Goal: Information Seeking & Learning: Find specific page/section

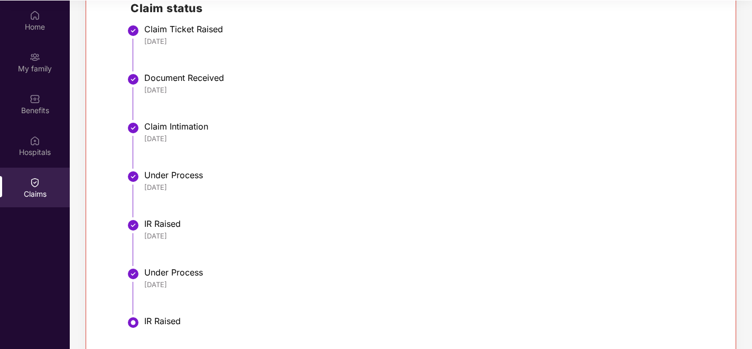
scroll to position [385, 0]
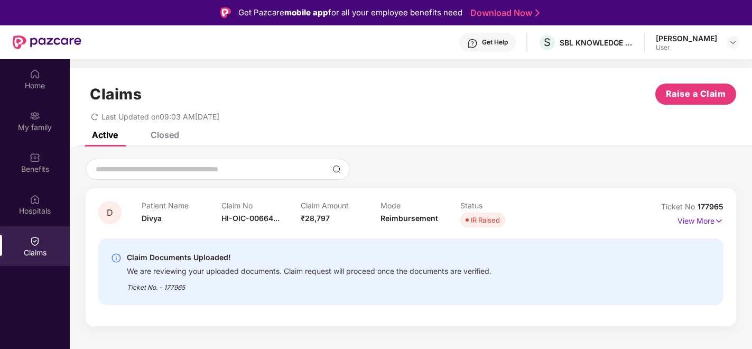
scroll to position [59, 0]
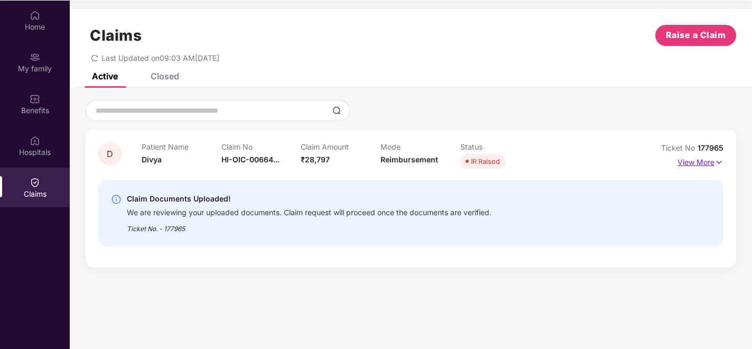
click at [700, 161] on p "View More" at bounding box center [700, 161] width 46 height 14
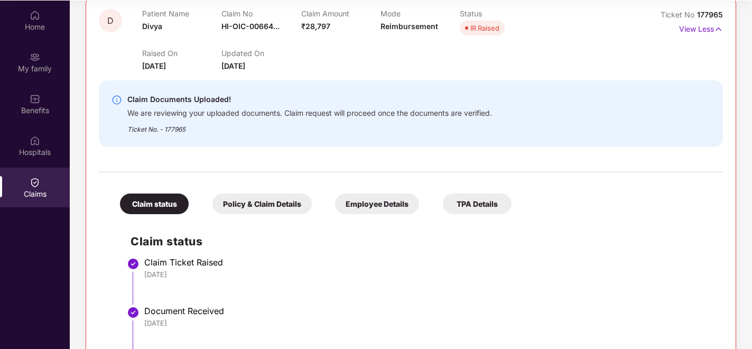
scroll to position [33, 0]
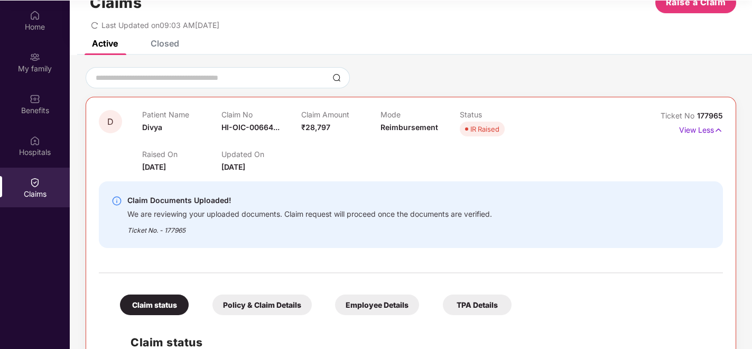
click at [163, 44] on div "Closed" at bounding box center [165, 43] width 29 height 11
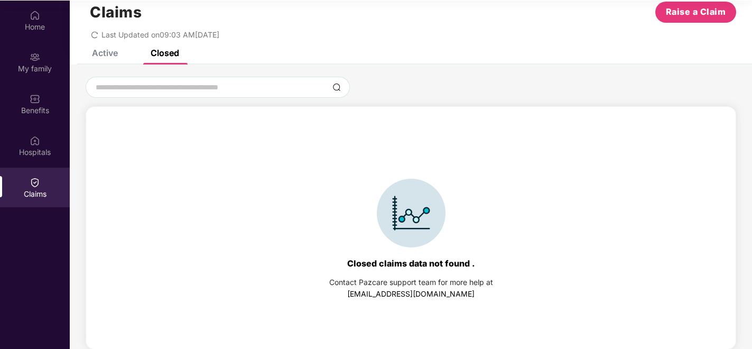
scroll to position [23, 0]
click at [107, 56] on div "Active" at bounding box center [105, 53] width 26 height 11
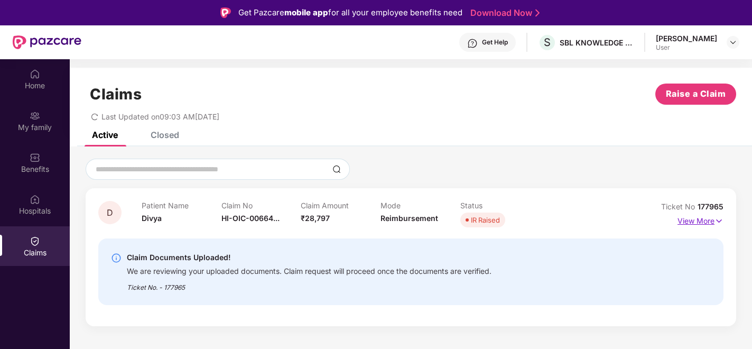
click at [708, 222] on p "View More" at bounding box center [700, 219] width 46 height 14
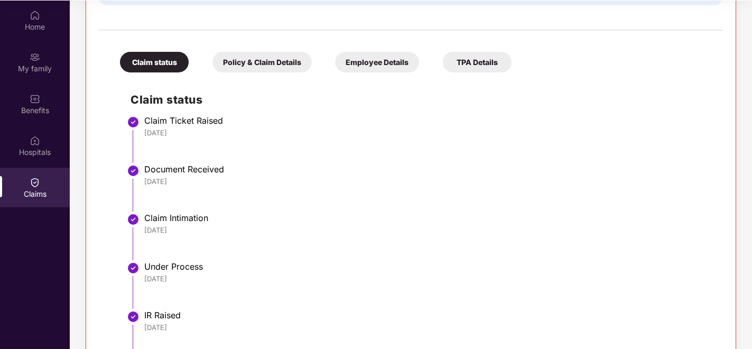
scroll to position [267, 0]
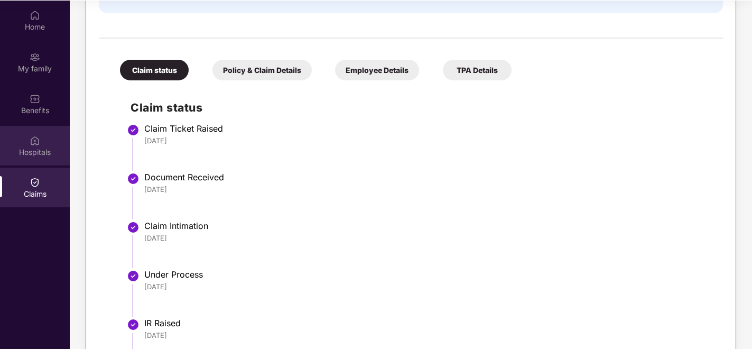
click at [33, 147] on div "Hospitals" at bounding box center [35, 152] width 70 height 11
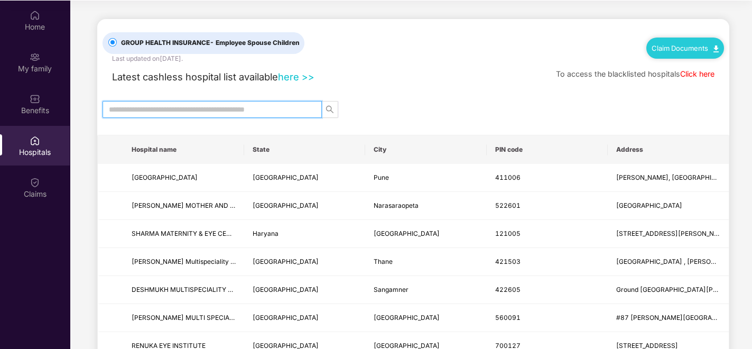
click at [257, 106] on input "text" at bounding box center [208, 110] width 198 height 12
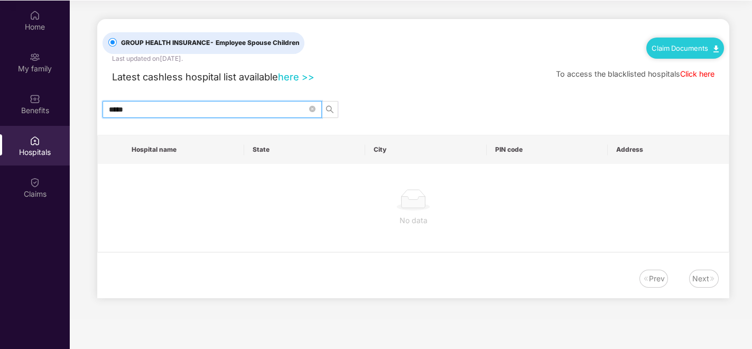
click at [122, 105] on input "*****" at bounding box center [208, 110] width 198 height 12
type input "******"
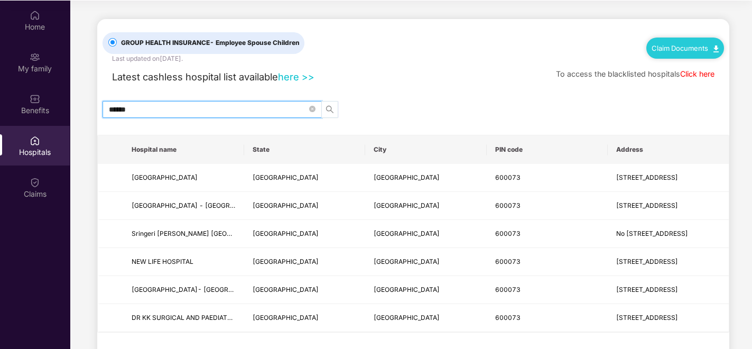
click at [329, 108] on icon "search" at bounding box center [329, 109] width 8 height 8
click at [38, 22] on div "Home" at bounding box center [35, 27] width 70 height 11
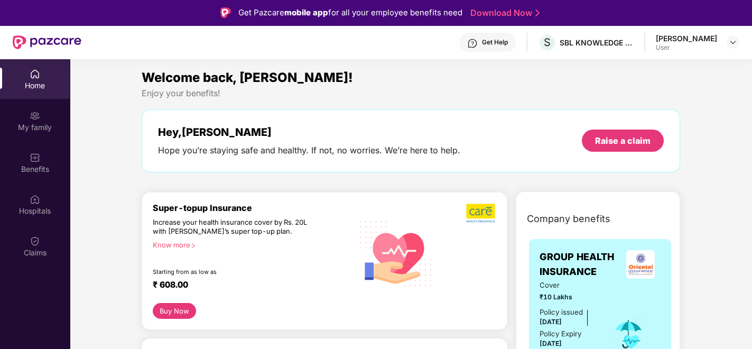
click at [44, 86] on div "Home" at bounding box center [35, 85] width 70 height 11
